Goal: Check status: Check status

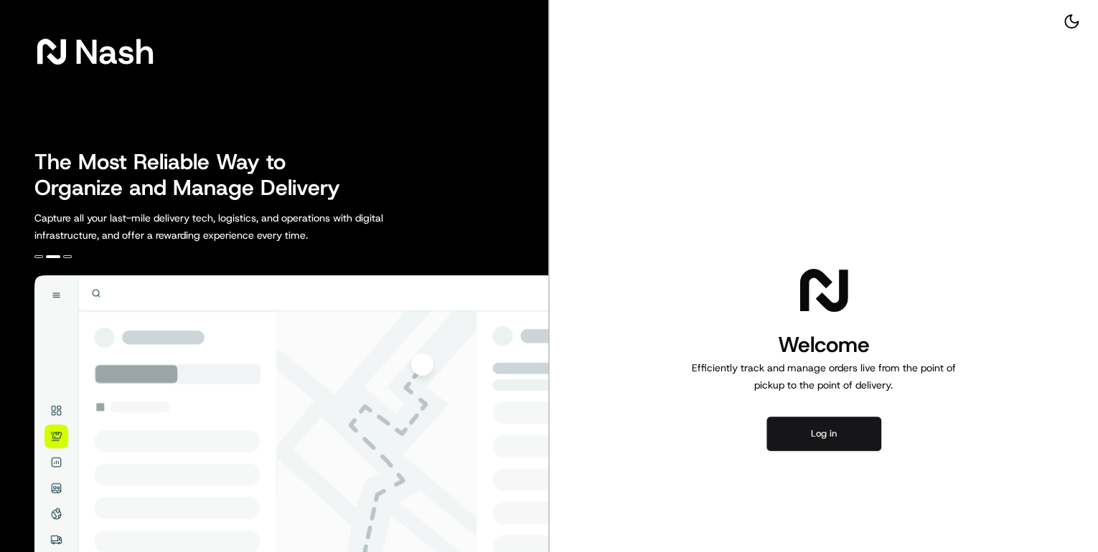
click at [846, 442] on button "Log in" at bounding box center [823, 434] width 115 height 34
